Goal: Download file/media: Obtain a digital file from the website

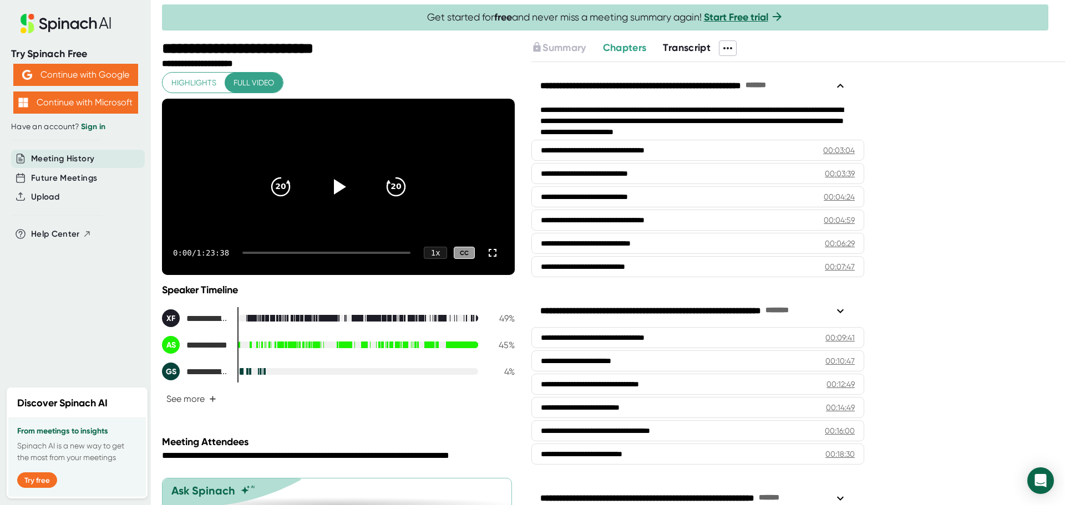
click at [728, 48] on icon at bounding box center [727, 48] width 13 height 13
click at [784, 108] on div "Download Transcript" at bounding box center [774, 107] width 88 height 11
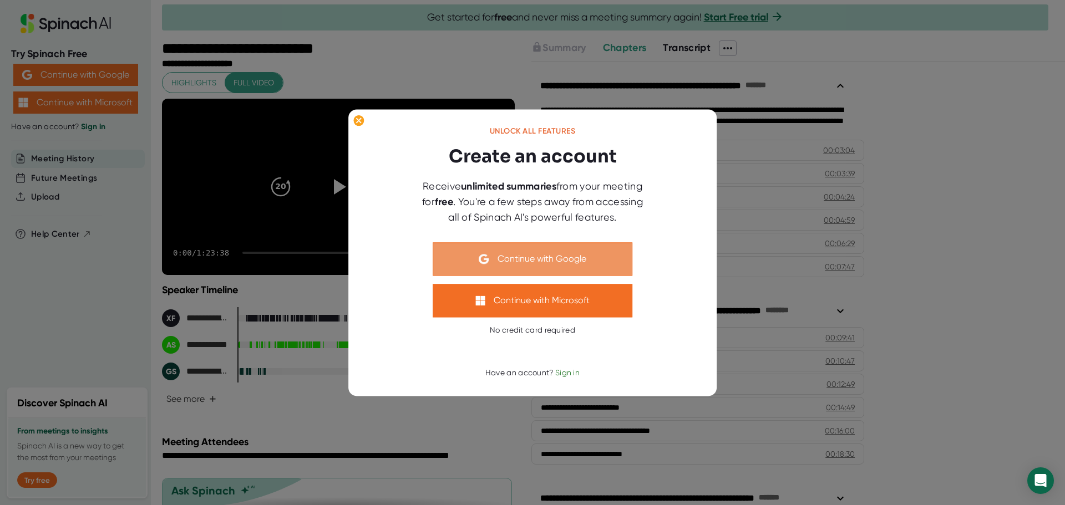
click at [542, 259] on button "Continue with Google" at bounding box center [533, 258] width 200 height 33
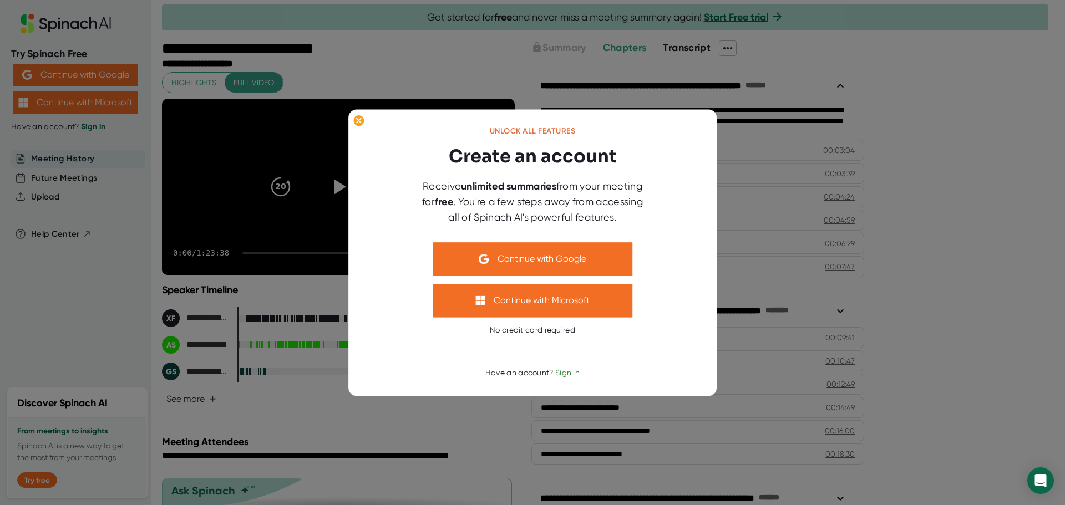
click at [762, 289] on div at bounding box center [532, 252] width 1065 height 505
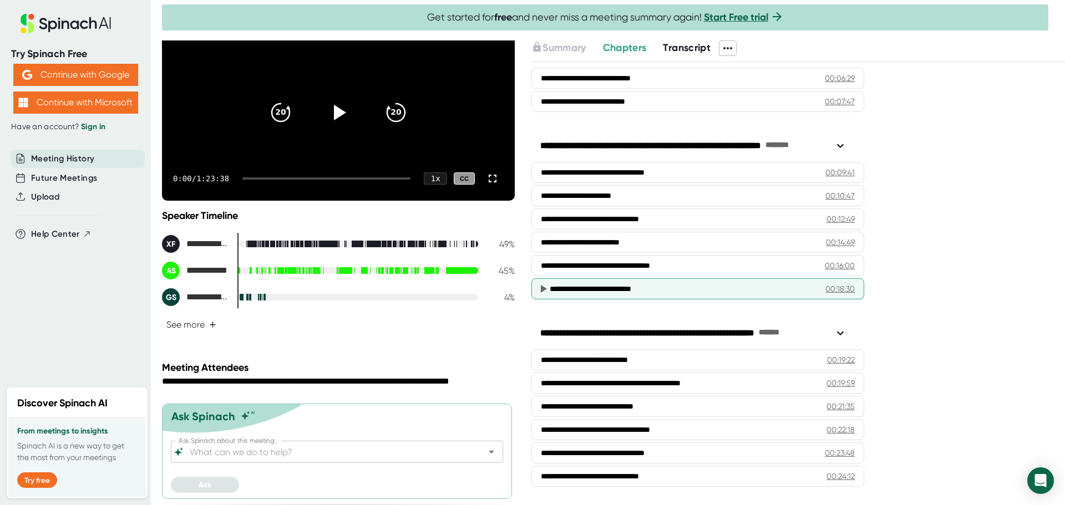
scroll to position [166, 0]
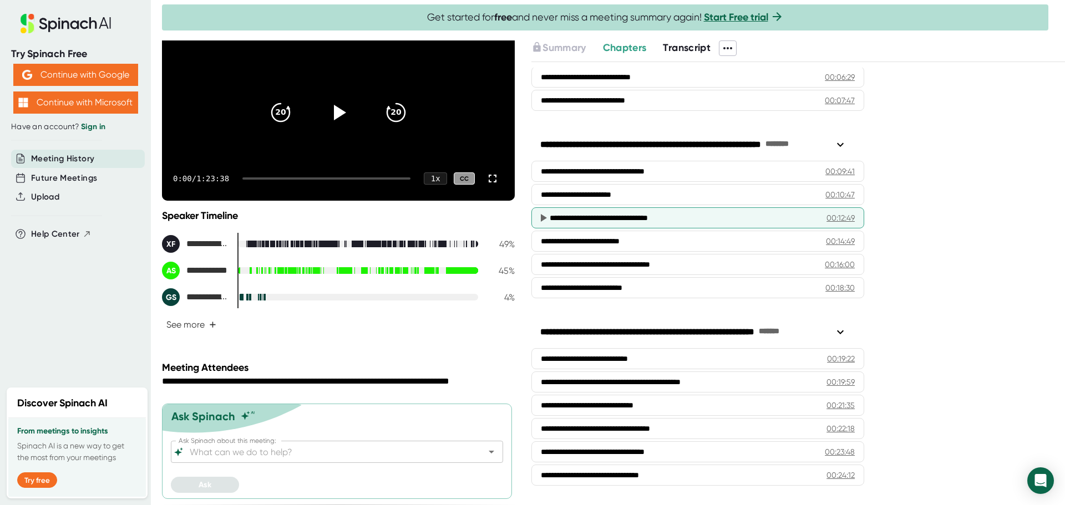
click at [537, 219] on icon at bounding box center [542, 217] width 13 height 13
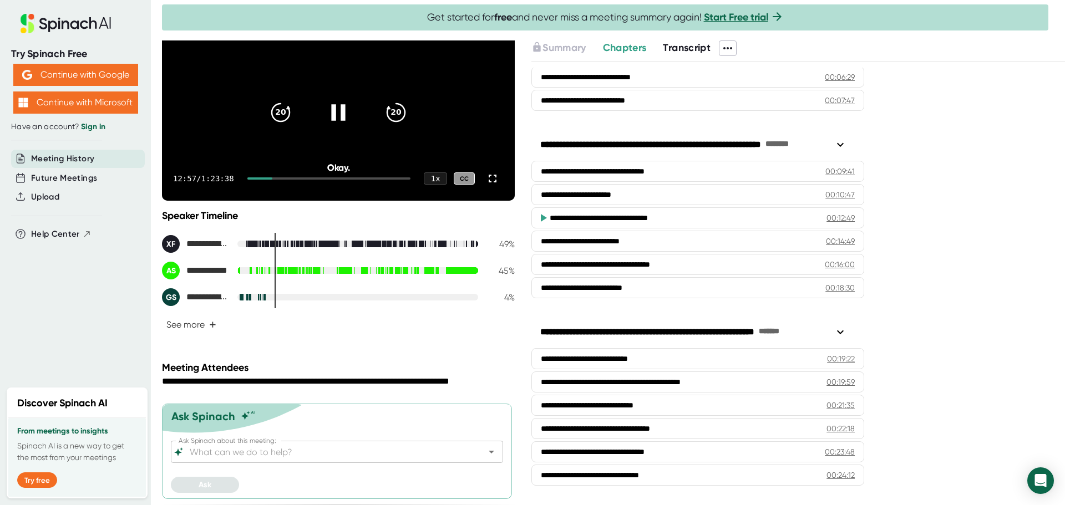
click at [328, 103] on icon at bounding box center [338, 113] width 28 height 28
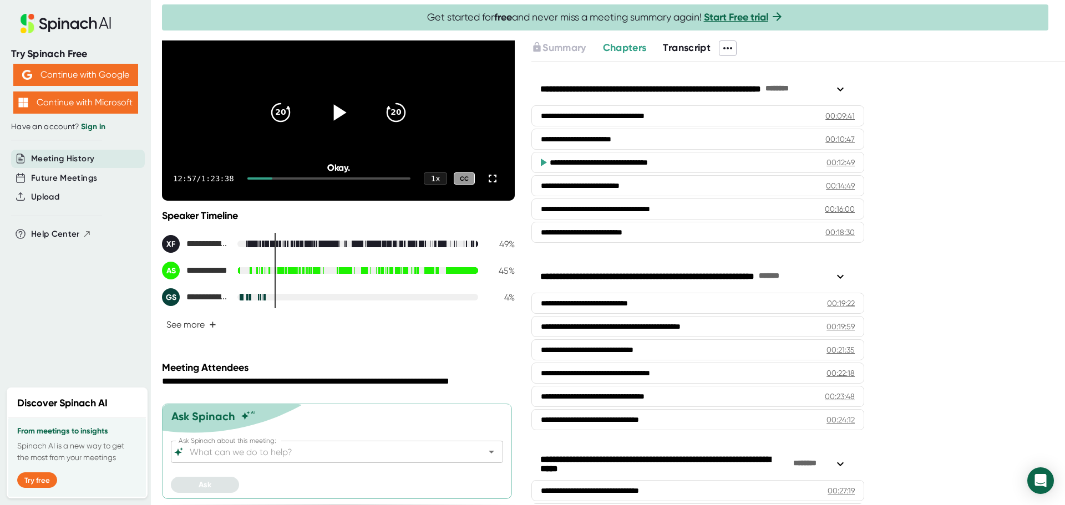
scroll to position [0, 0]
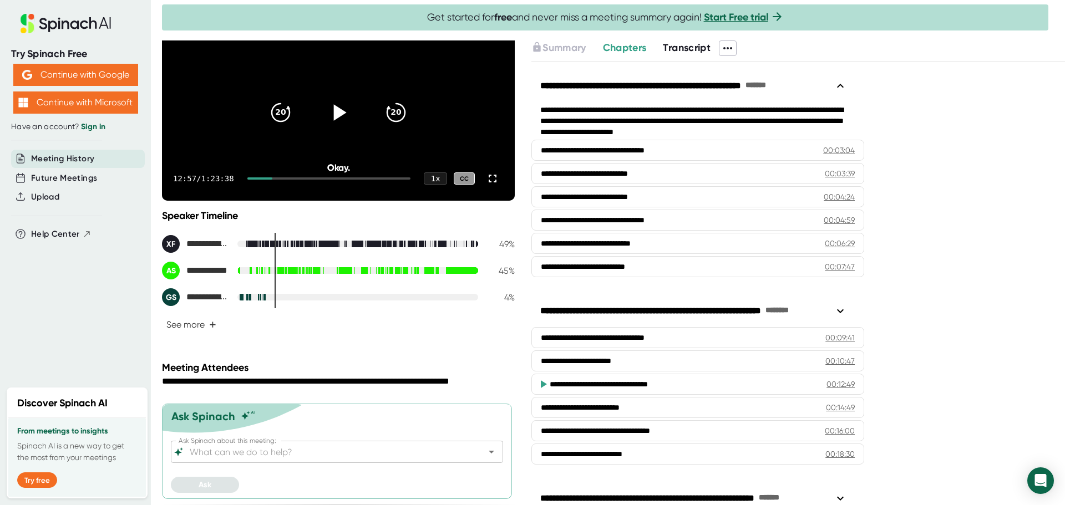
click at [733, 39] on div at bounding box center [613, 38] width 903 height 6
click at [730, 45] on icon at bounding box center [727, 48] width 13 height 13
click at [801, 122] on li "Download Video" at bounding box center [774, 125] width 105 height 18
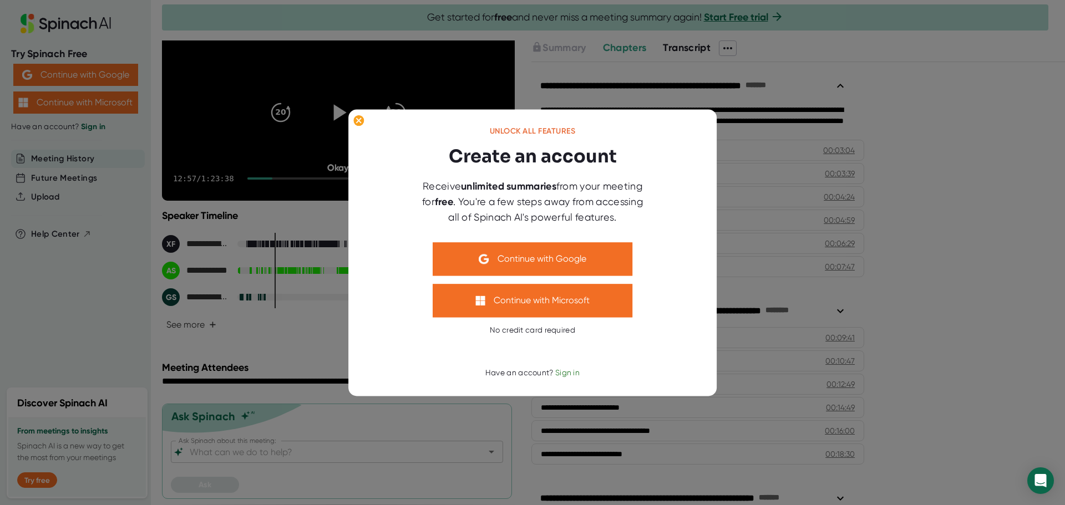
click at [594, 239] on div "Unlock all features Create an account Receive unlimited summaries from your mee…" at bounding box center [532, 253] width 333 height 252
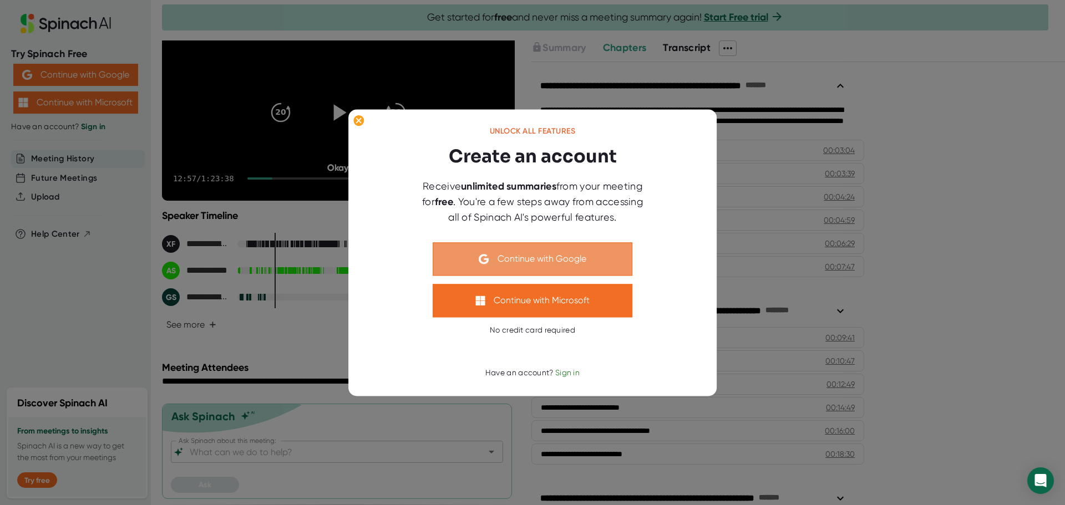
click at [592, 255] on button "Continue with Google" at bounding box center [533, 258] width 200 height 33
